Goal: Find specific page/section: Find specific page/section

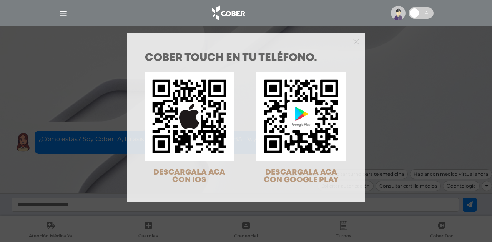
scroll to position [25, 0]
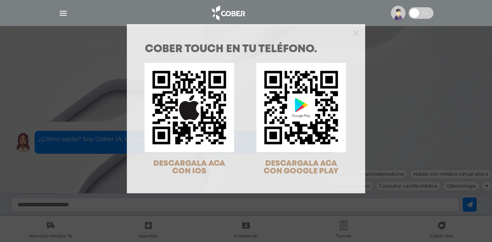
click at [357, 33] on div at bounding box center [246, 31] width 238 height 15
click at [353, 35] on icon "Close" at bounding box center [356, 33] width 6 height 6
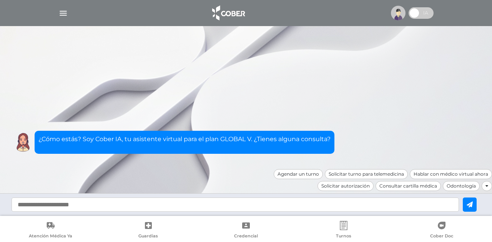
click at [66, 8] on img "button" at bounding box center [63, 13] width 10 height 10
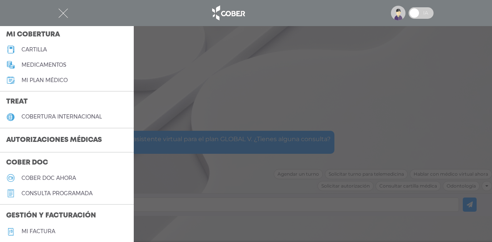
scroll to position [115, 0]
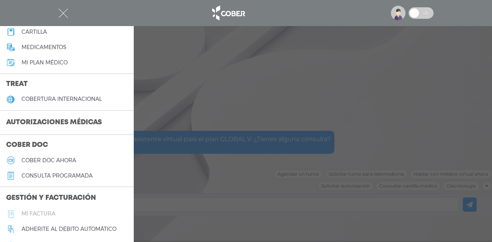
click at [41, 212] on h5 "Mi factura" at bounding box center [39, 214] width 34 height 7
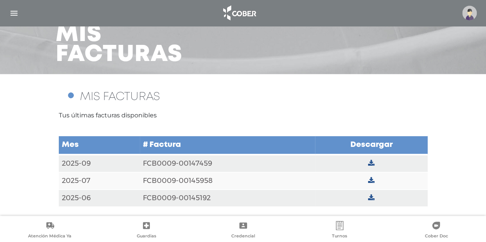
scroll to position [45, 0]
